Goal: Task Accomplishment & Management: Use online tool/utility

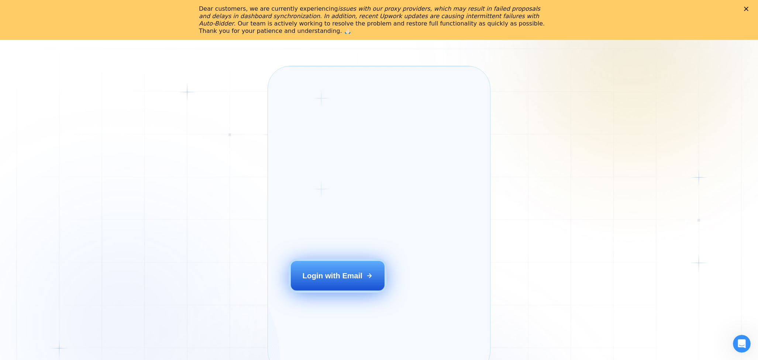
click at [359, 285] on button "Login with Email" at bounding box center [338, 276] width 94 height 30
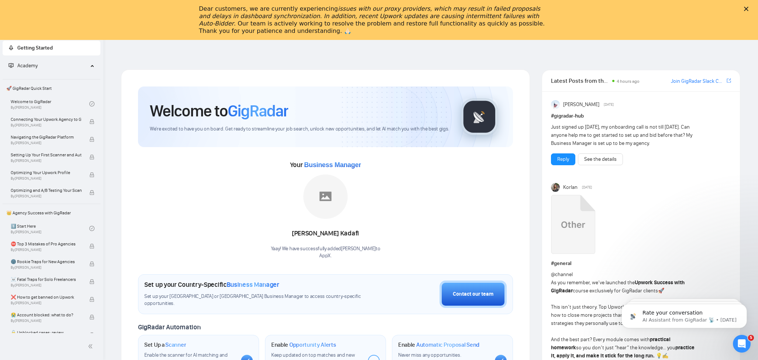
click at [747, 10] on icon "Close" at bounding box center [746, 9] width 4 height 4
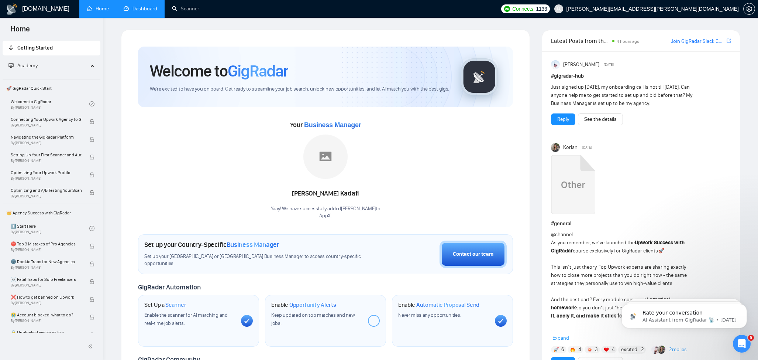
click at [151, 12] on link "Dashboard" at bounding box center [141, 9] width 34 height 6
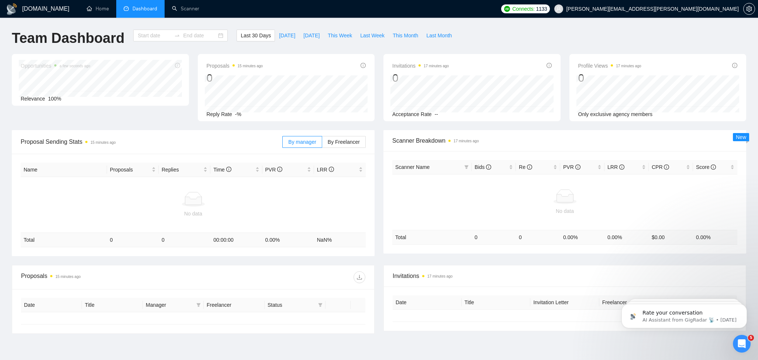
type input "2025-07-29"
type input "2025-08-28"
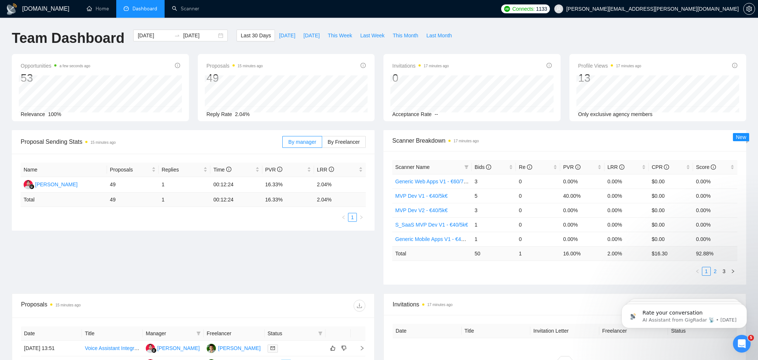
click at [715, 271] on link "2" at bounding box center [716, 271] width 8 height 8
click at [722, 270] on link "3" at bounding box center [724, 271] width 8 height 8
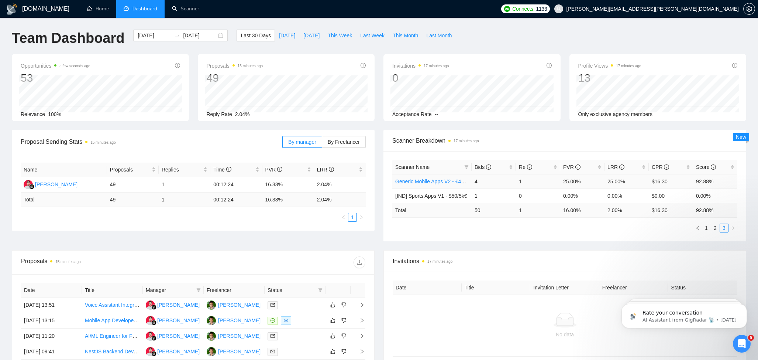
click at [432, 182] on link "Generic Mobile Apps V2 - €40/5k€" at bounding box center [434, 181] width 78 height 6
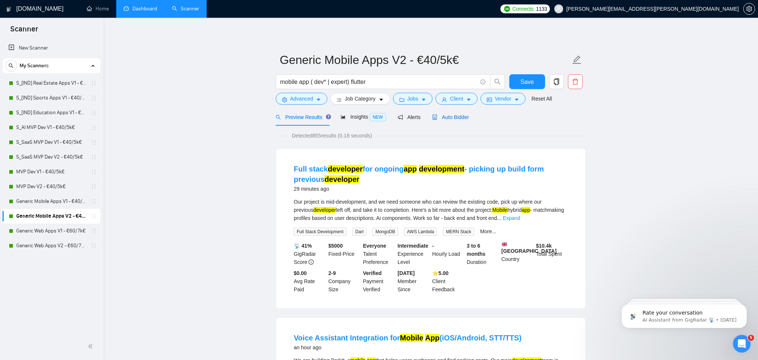
click at [453, 114] on span "Auto Bidder" at bounding box center [450, 117] width 37 height 6
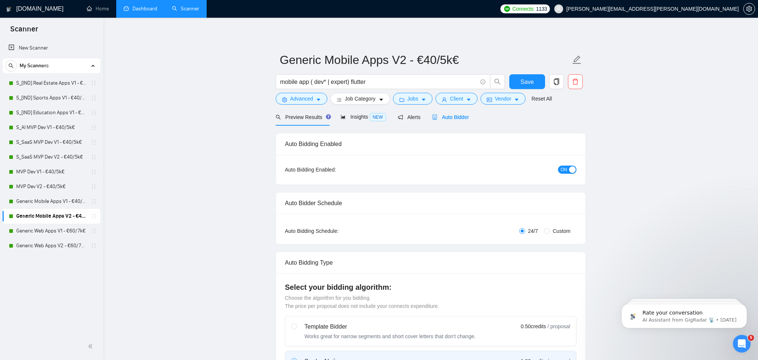
radio input "false"
radio input "true"
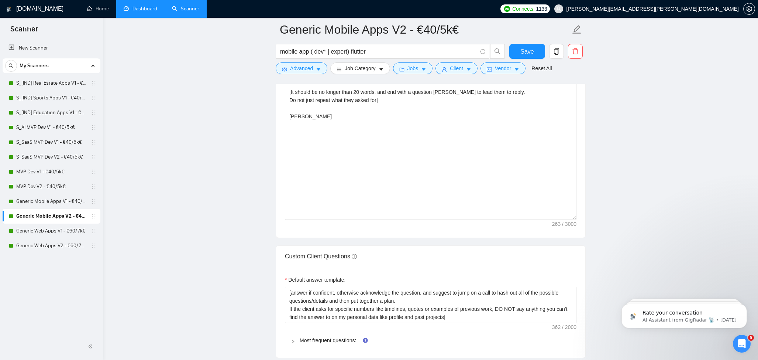
scroll to position [971, 0]
